Goal: Information Seeking & Learning: Learn about a topic

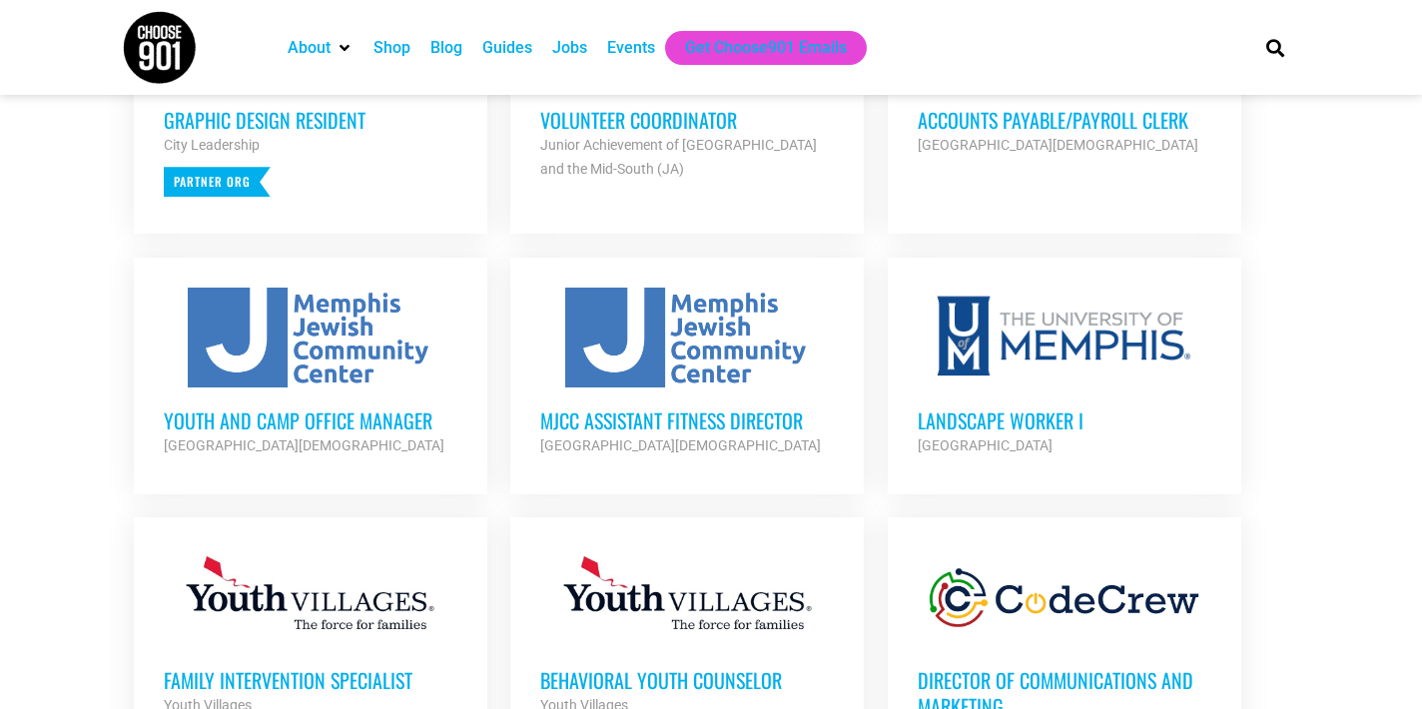
scroll to position [968, 0]
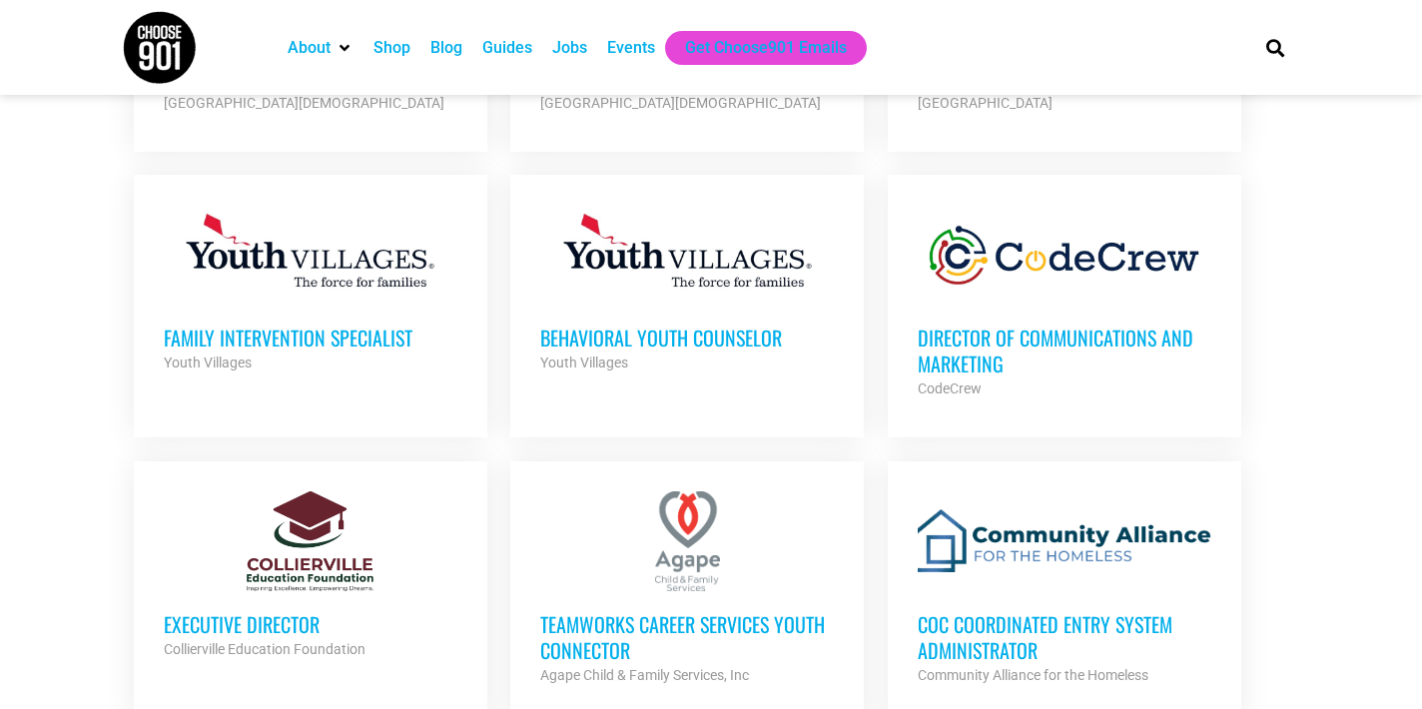
scroll to position [1353, 0]
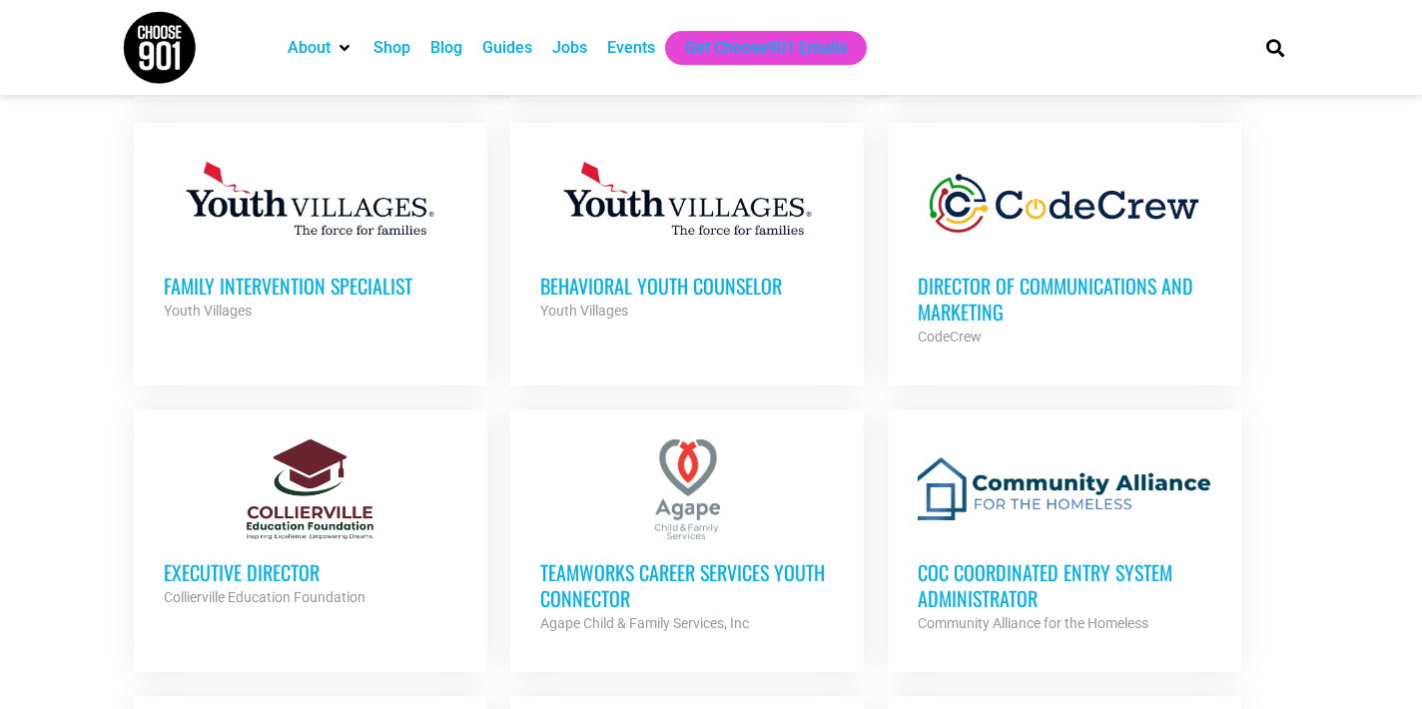
click at [970, 307] on h3 "Director of Communications and Marketing" at bounding box center [1065, 299] width 294 height 52
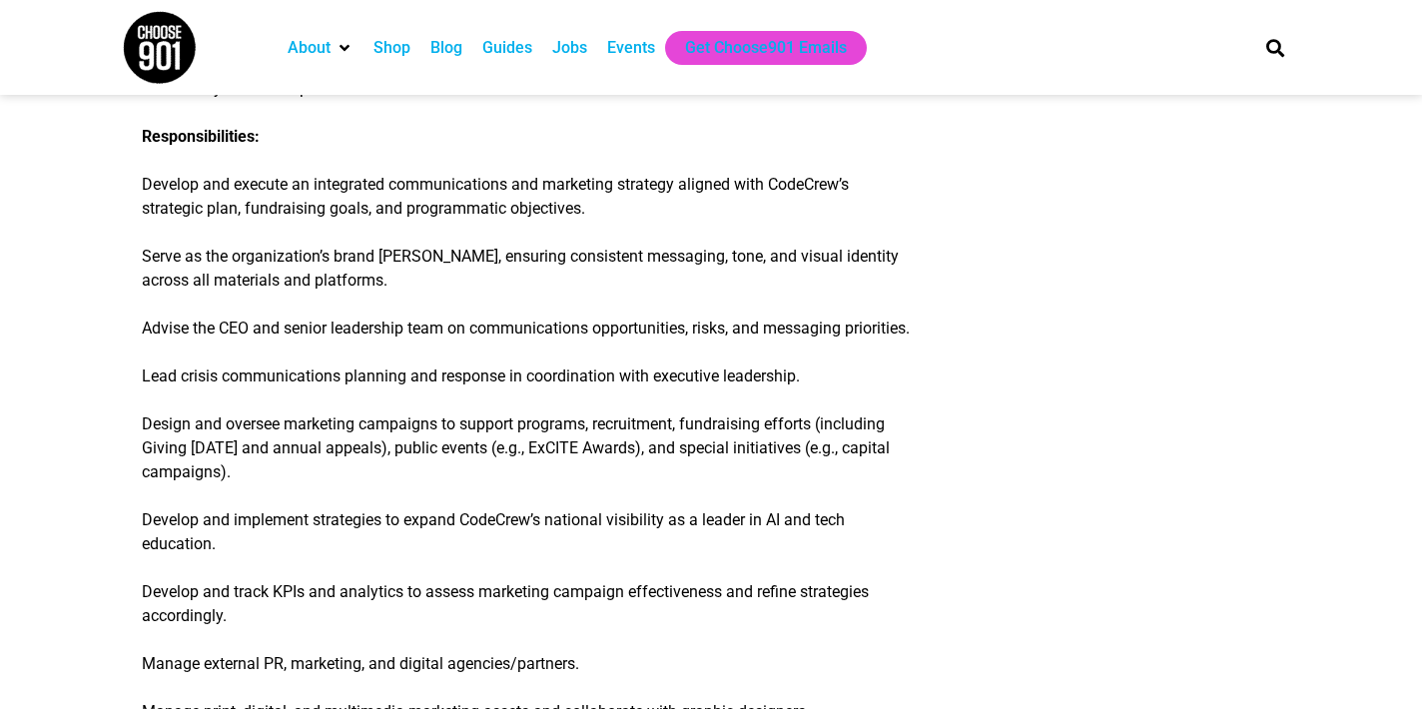
scroll to position [752, 0]
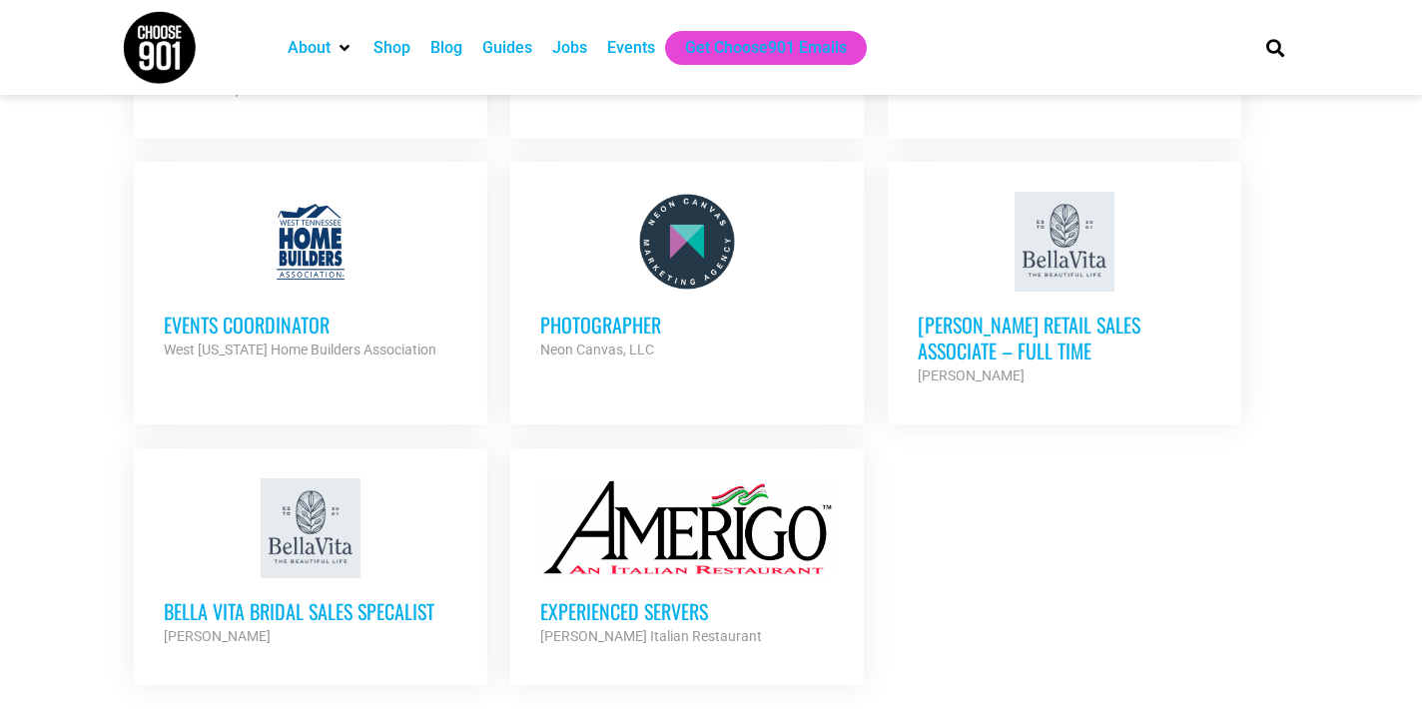
scroll to position [2425, 0]
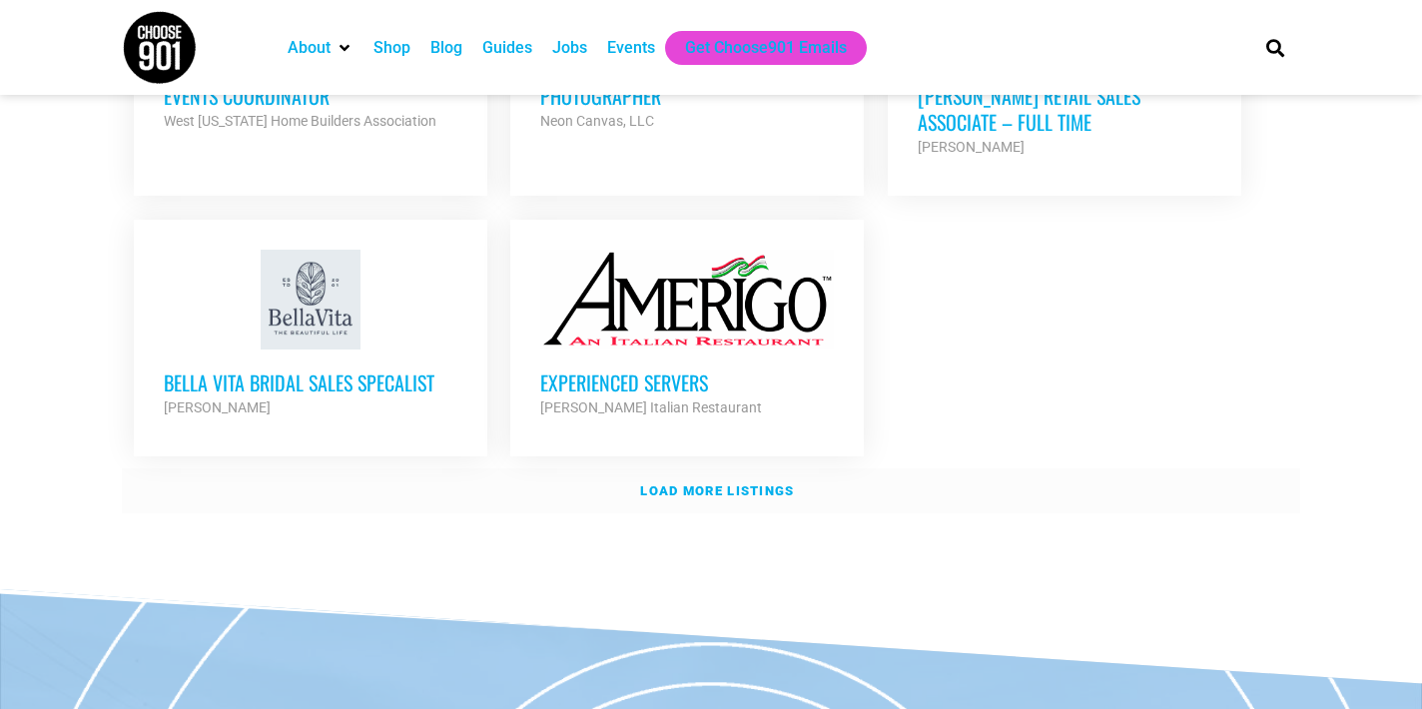
click at [779, 483] on strong "Load more listings" at bounding box center [717, 490] width 154 height 15
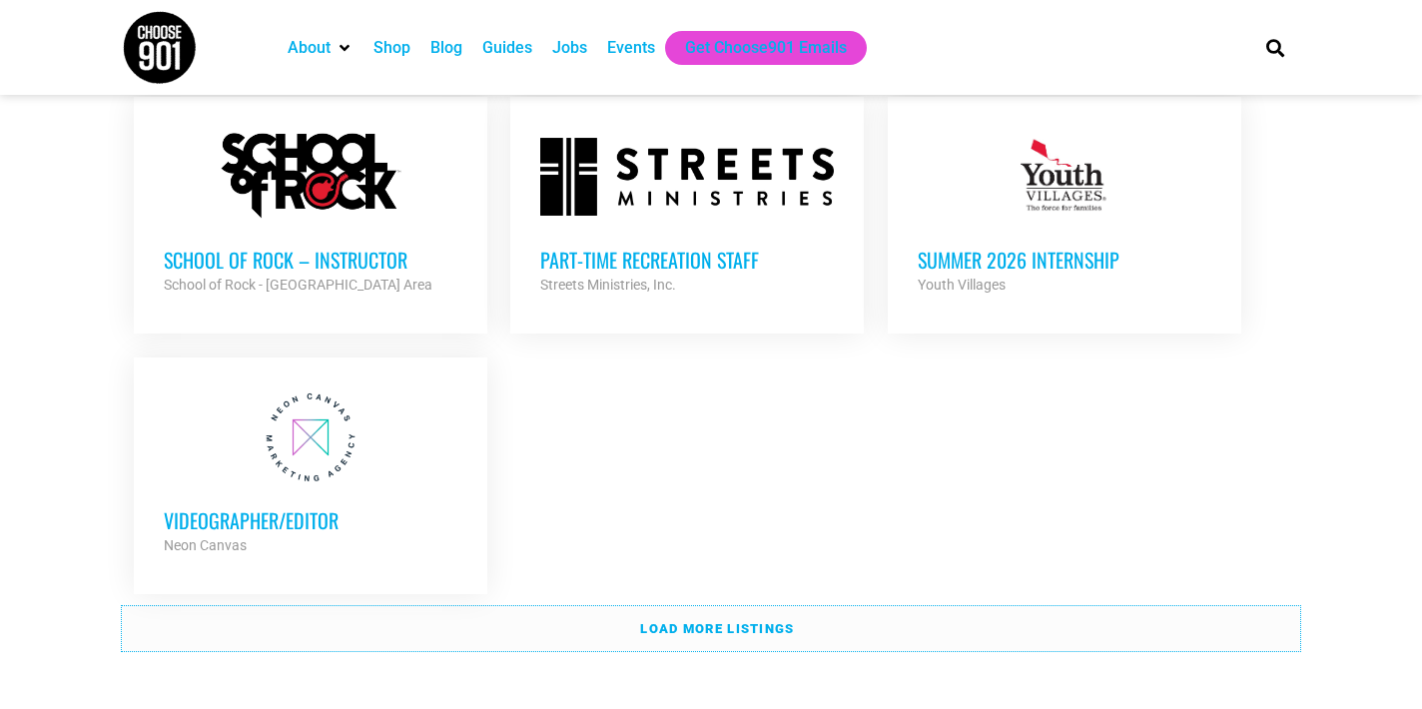
scroll to position [4268, 0]
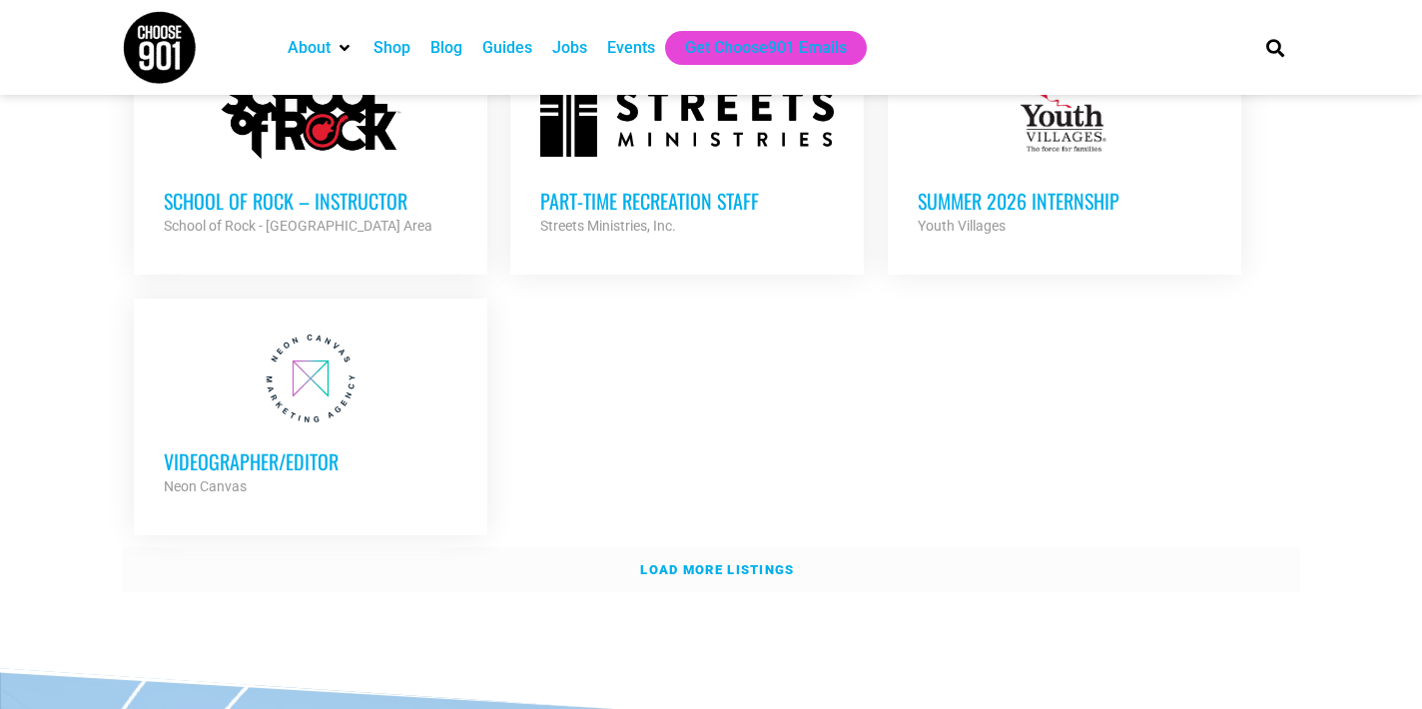
click at [698, 547] on link "Load more listings" at bounding box center [711, 570] width 1178 height 46
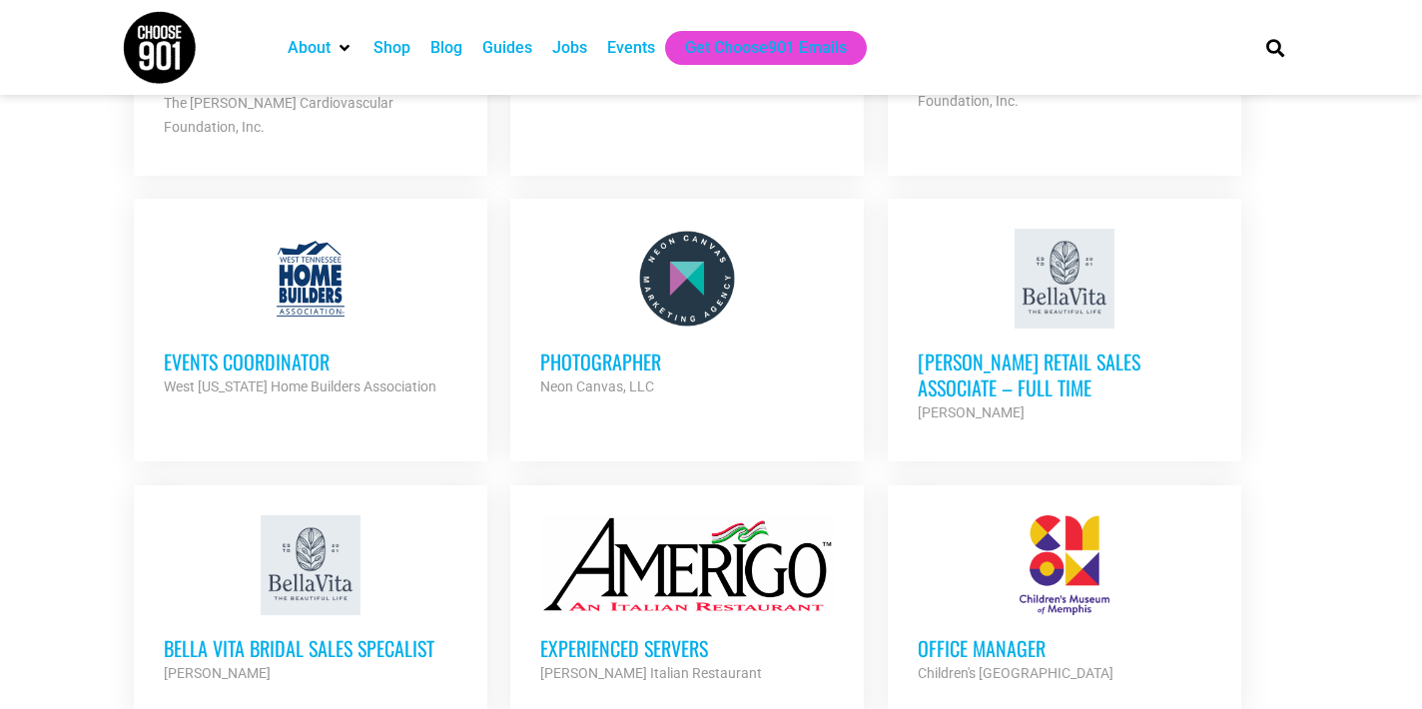
scroll to position [1568, 0]
